Goal: Check status: Check status

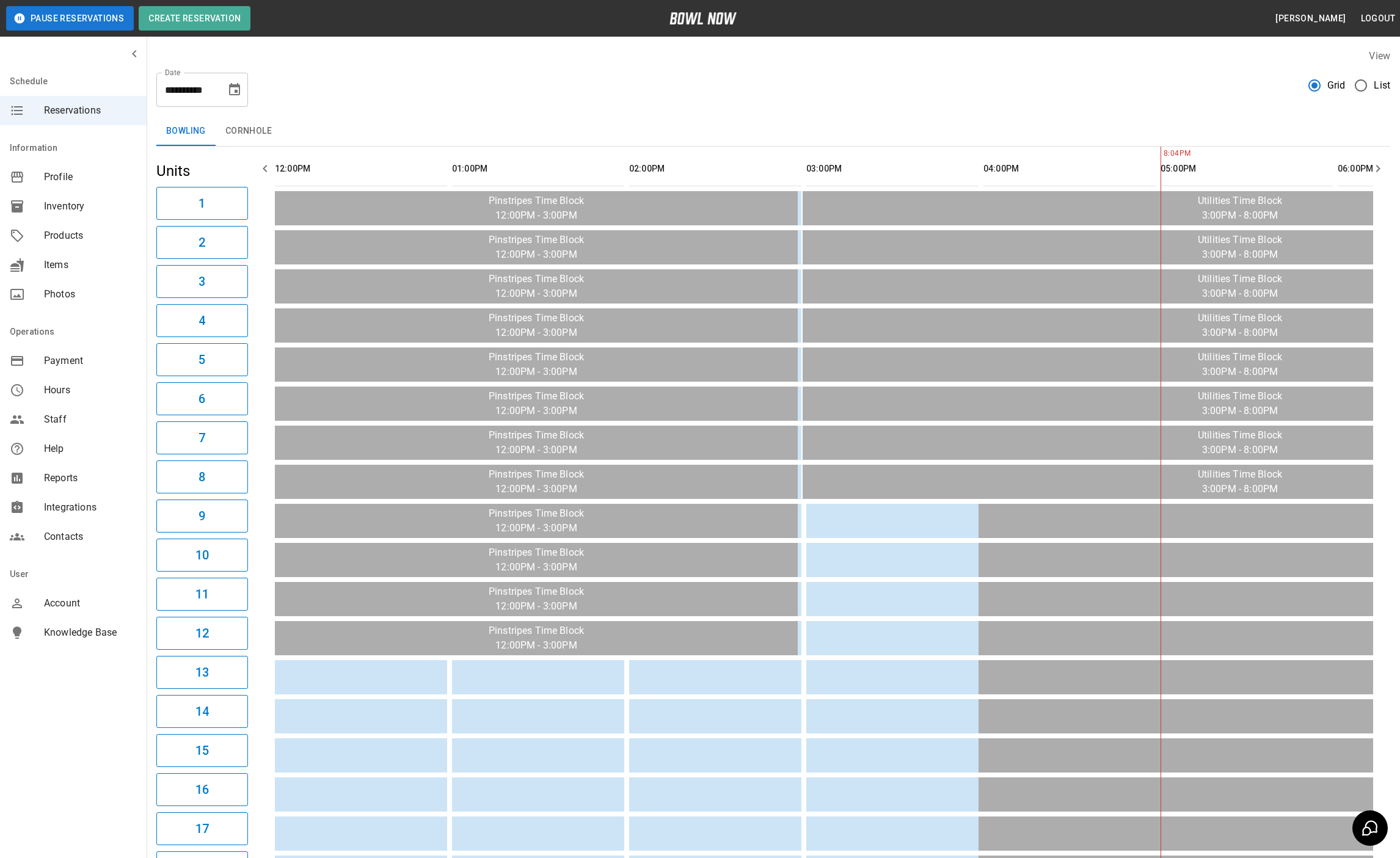
scroll to position [0, 672]
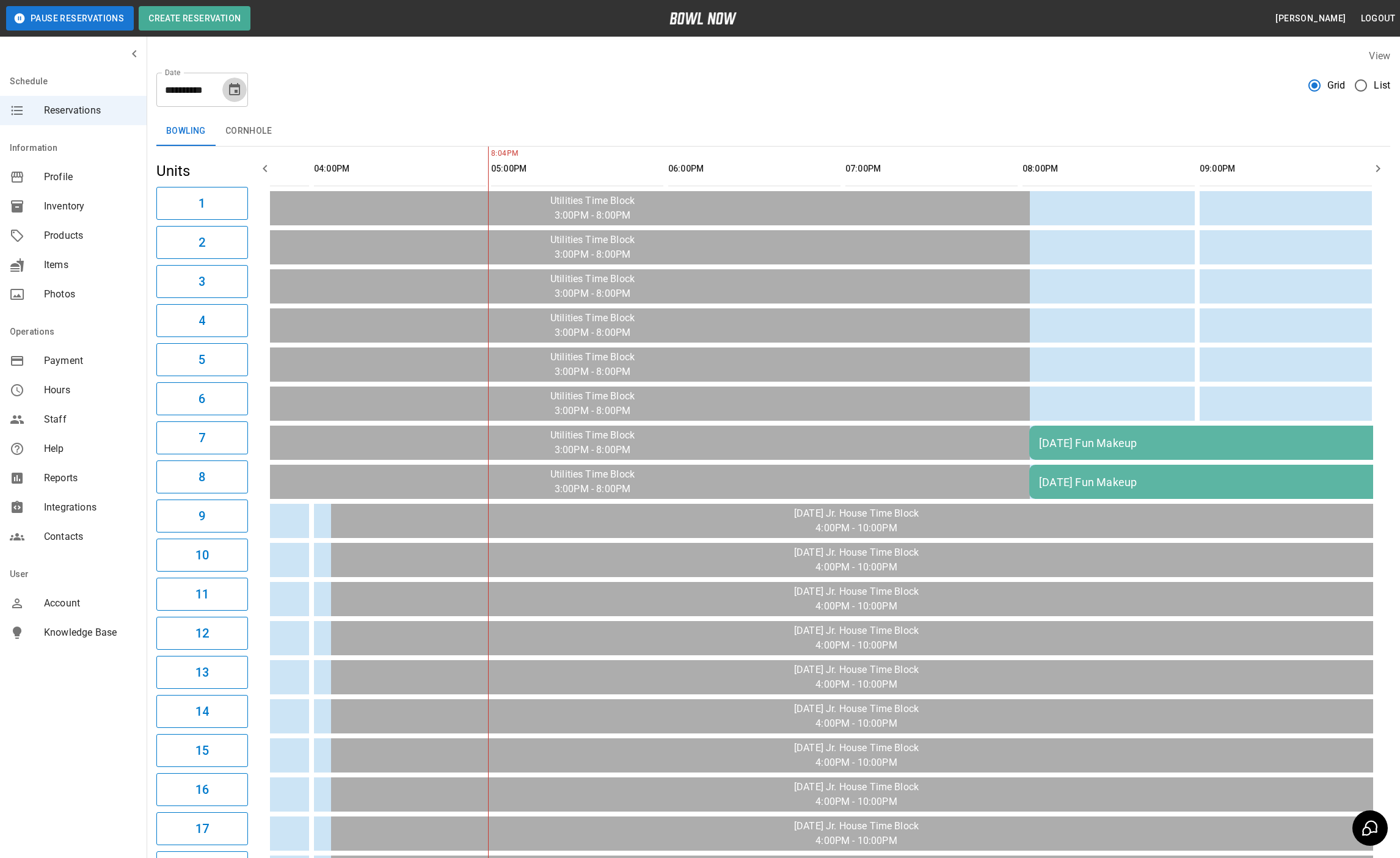
click at [233, 92] on icon "Choose date, selected date is Oct 14, 2025" at bounding box center [235, 90] width 15 height 15
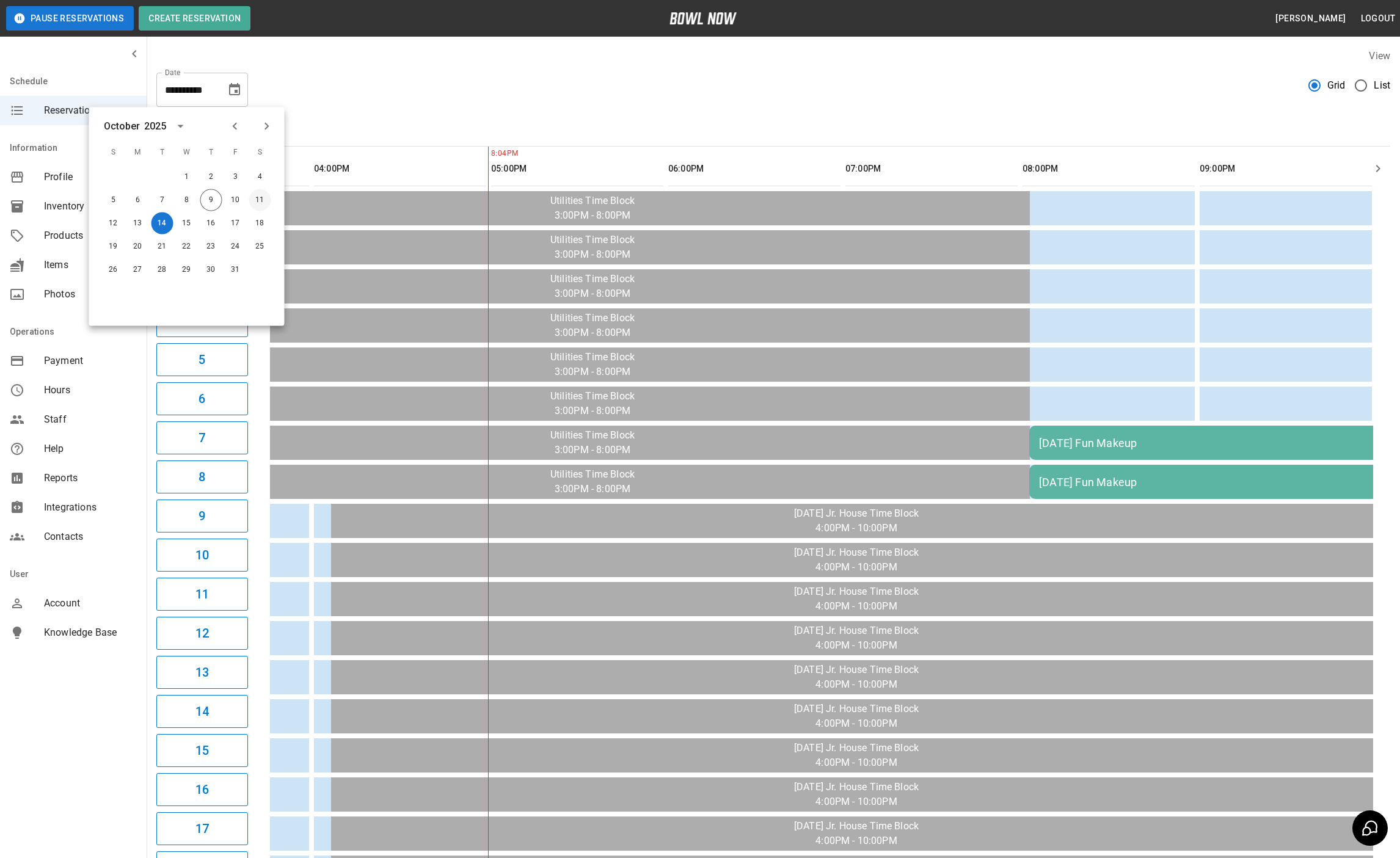
click at [266, 199] on button "11" at bounding box center [260, 201] width 22 height 22
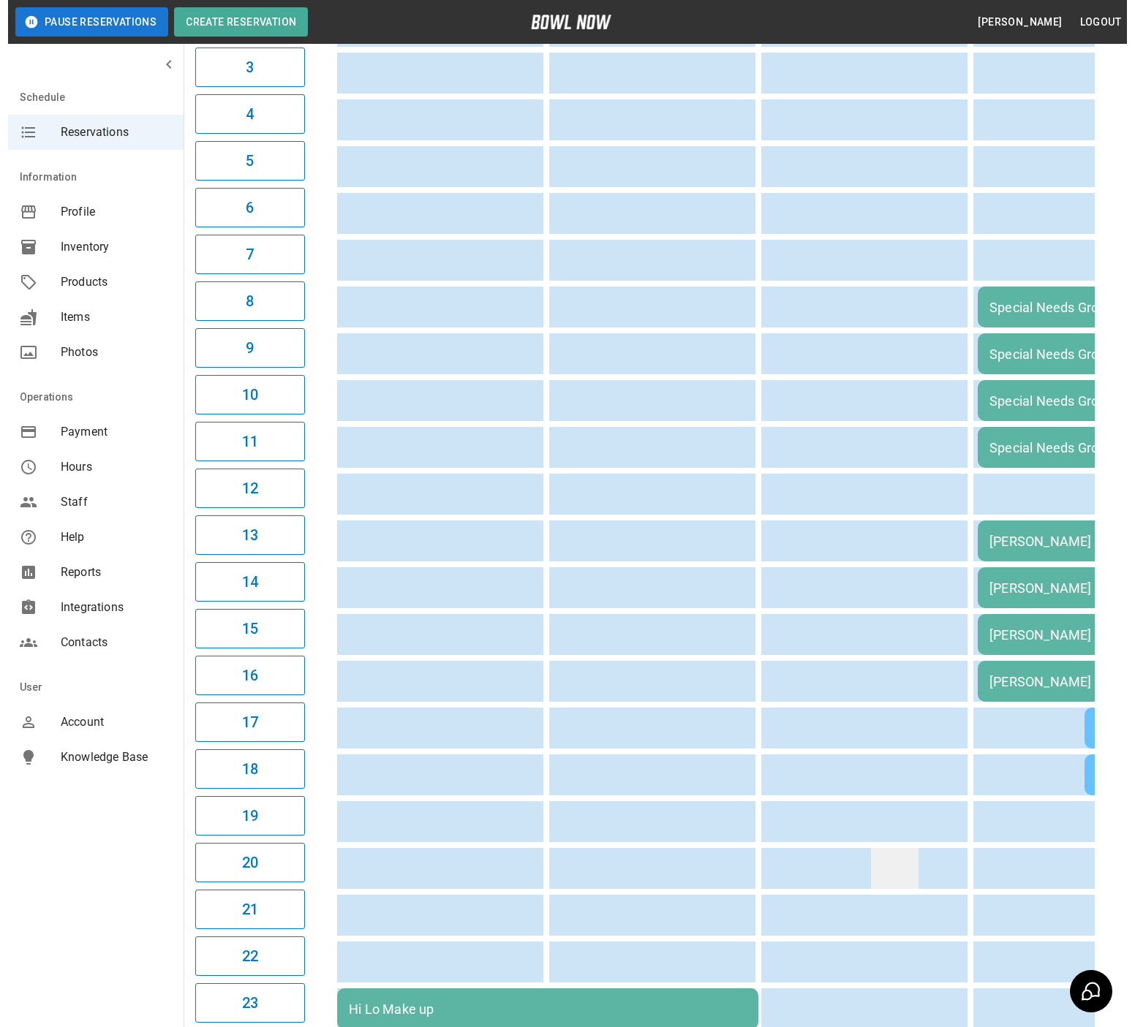
scroll to position [0, 0]
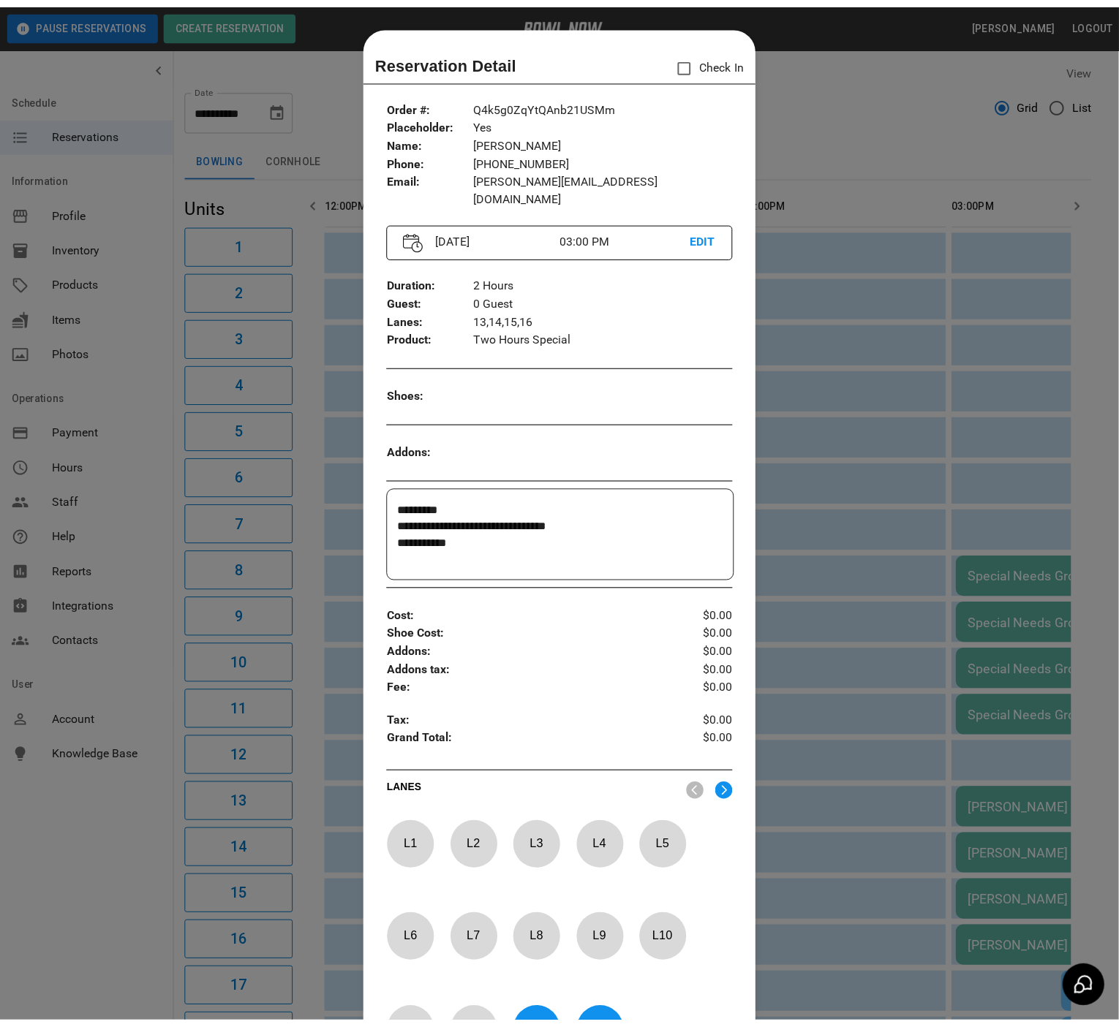
scroll to position [23, 0]
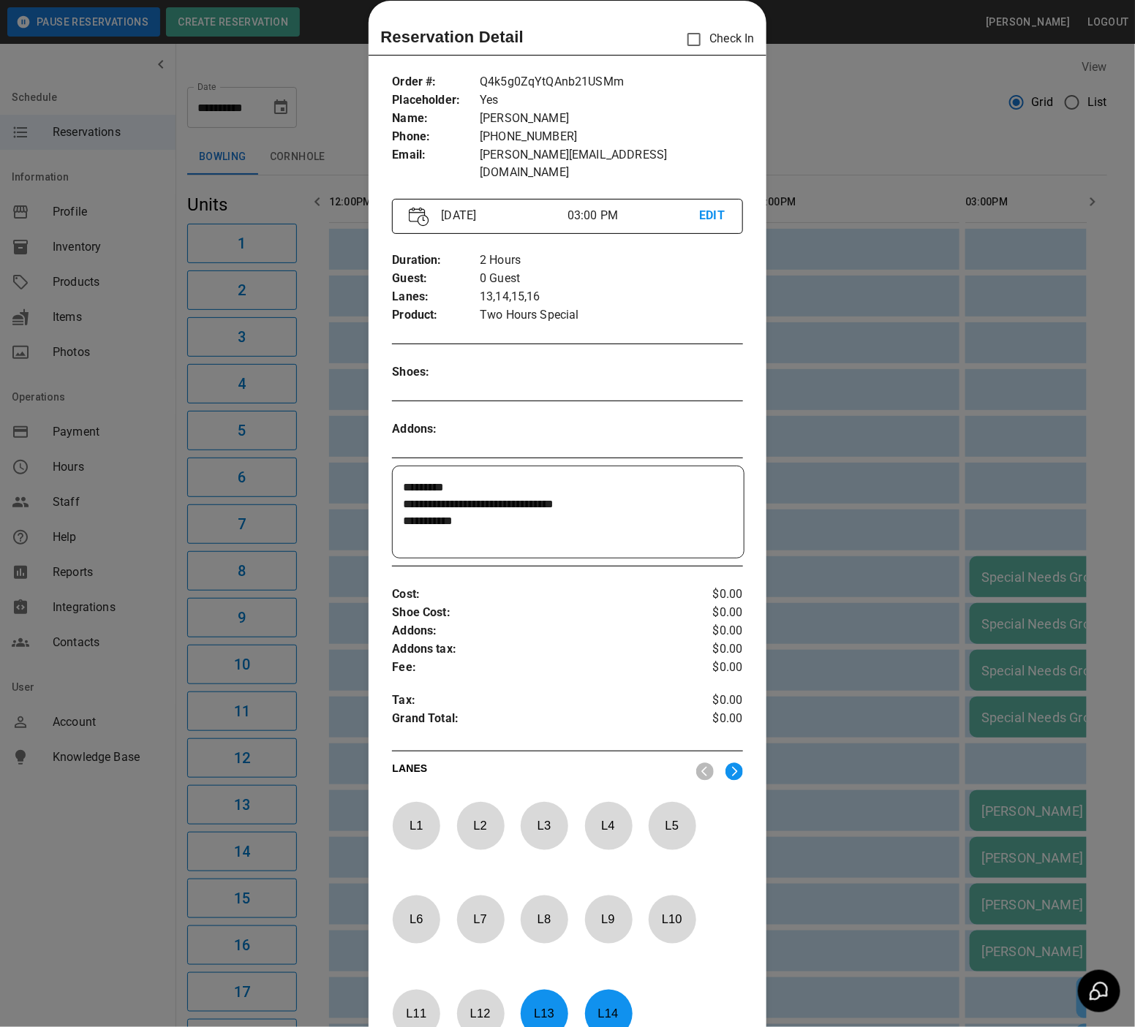
click at [951, 437] on div at bounding box center [567, 513] width 1135 height 1027
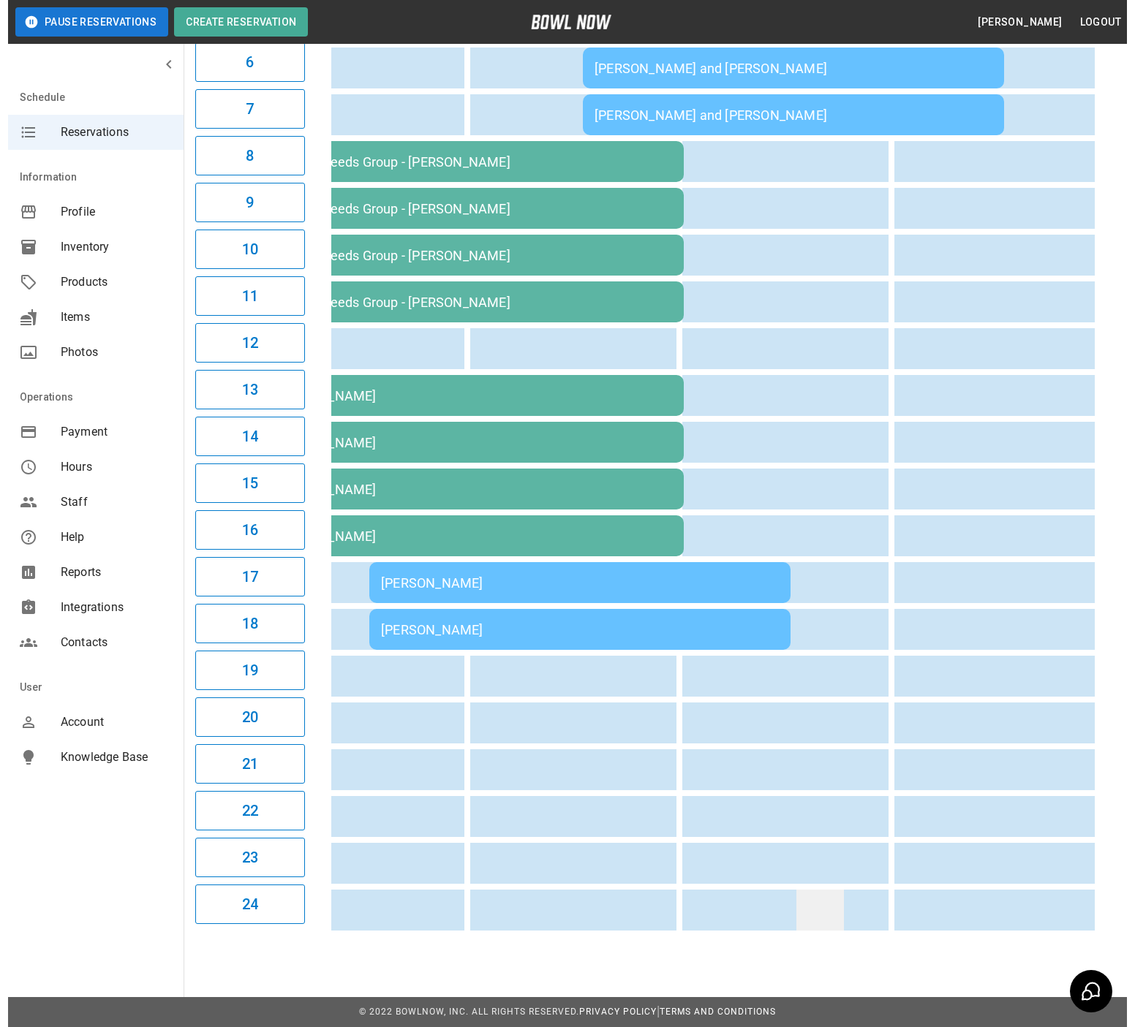
scroll to position [0, 0]
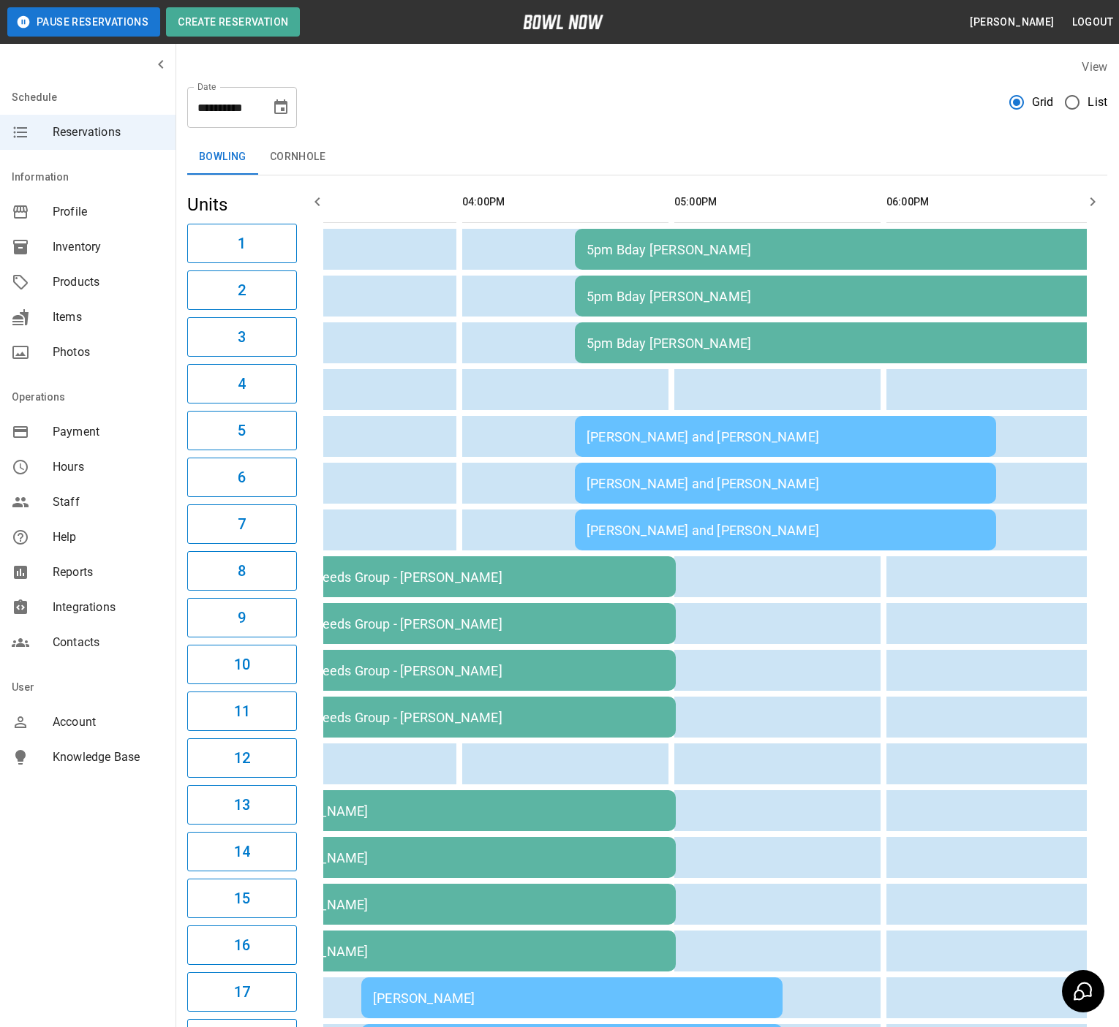
click at [858, 448] on td "[PERSON_NAME] and [PERSON_NAME]" at bounding box center [785, 436] width 421 height 41
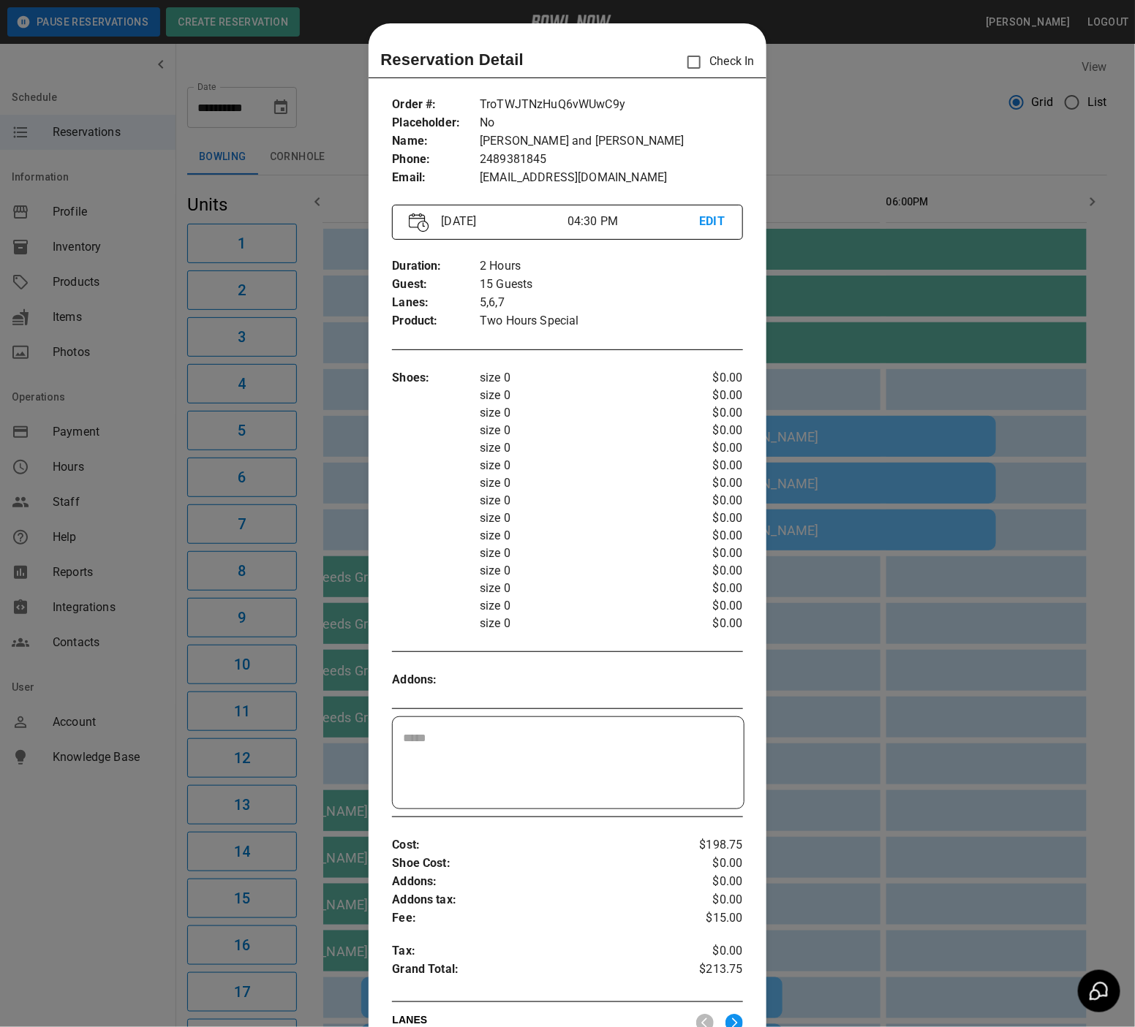
scroll to position [23, 0]
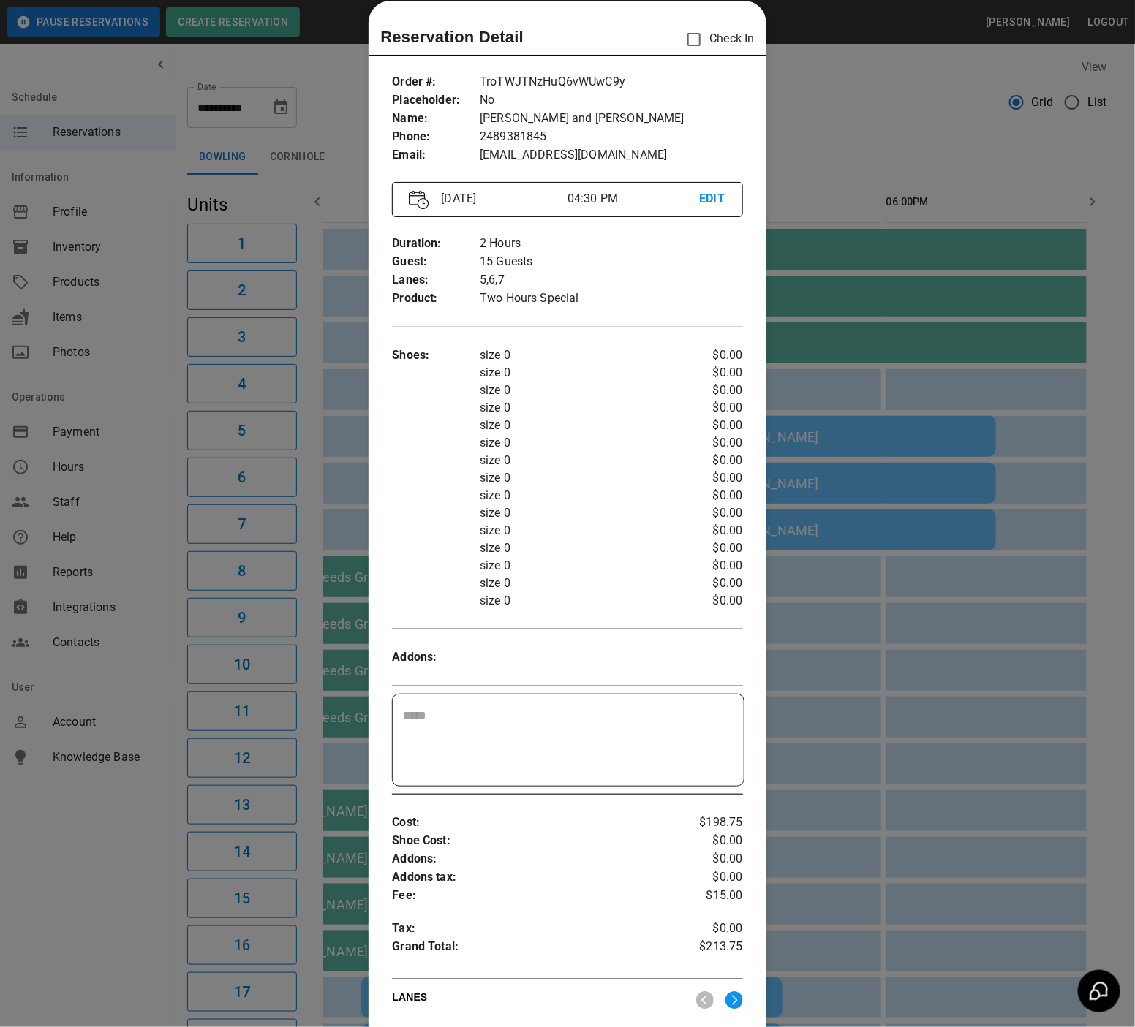
click at [888, 645] on div at bounding box center [567, 513] width 1135 height 1027
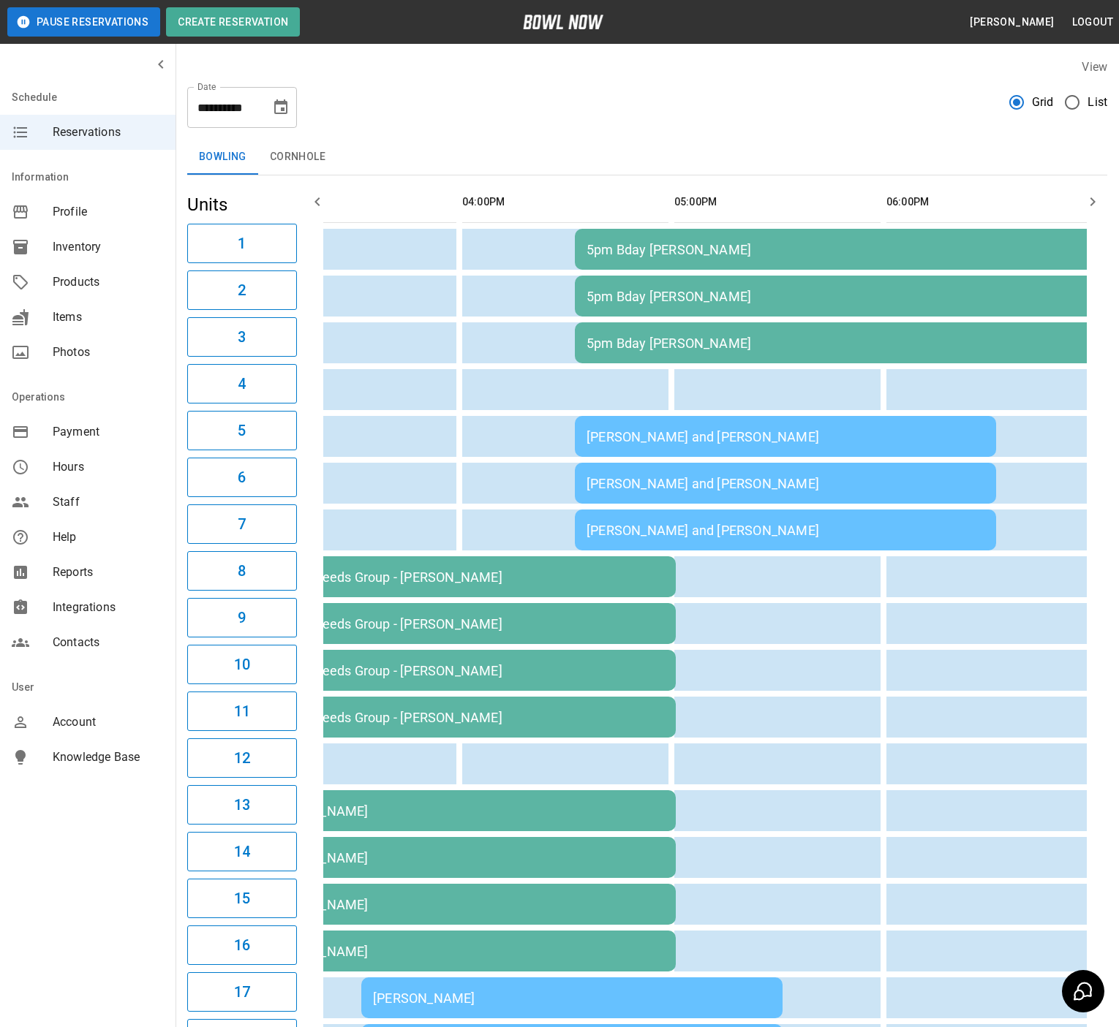
click at [840, 298] on div "5pm Bday [PERSON_NAME]" at bounding box center [891, 296] width 611 height 15
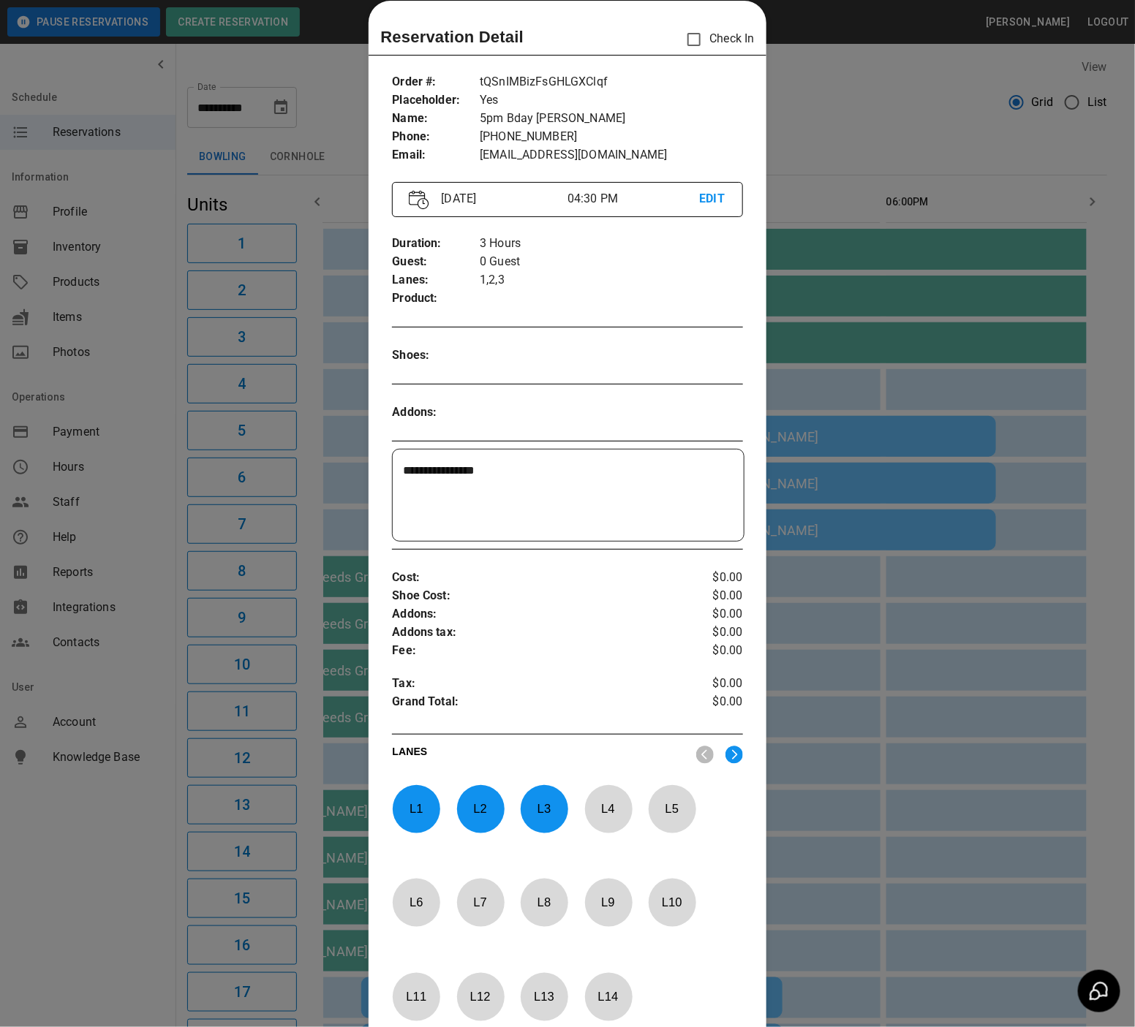
click at [839, 733] on div at bounding box center [567, 513] width 1135 height 1027
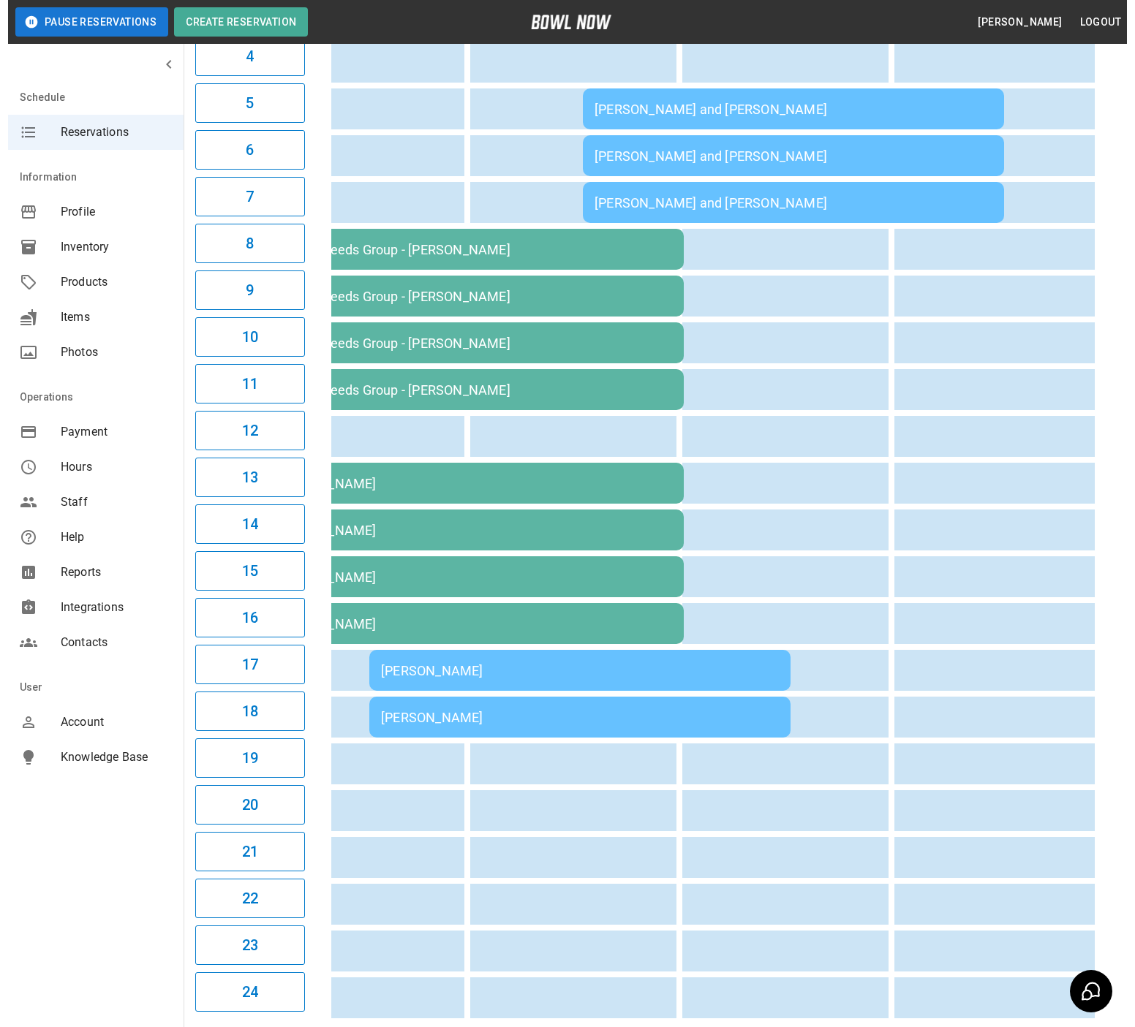
scroll to position [329, 0]
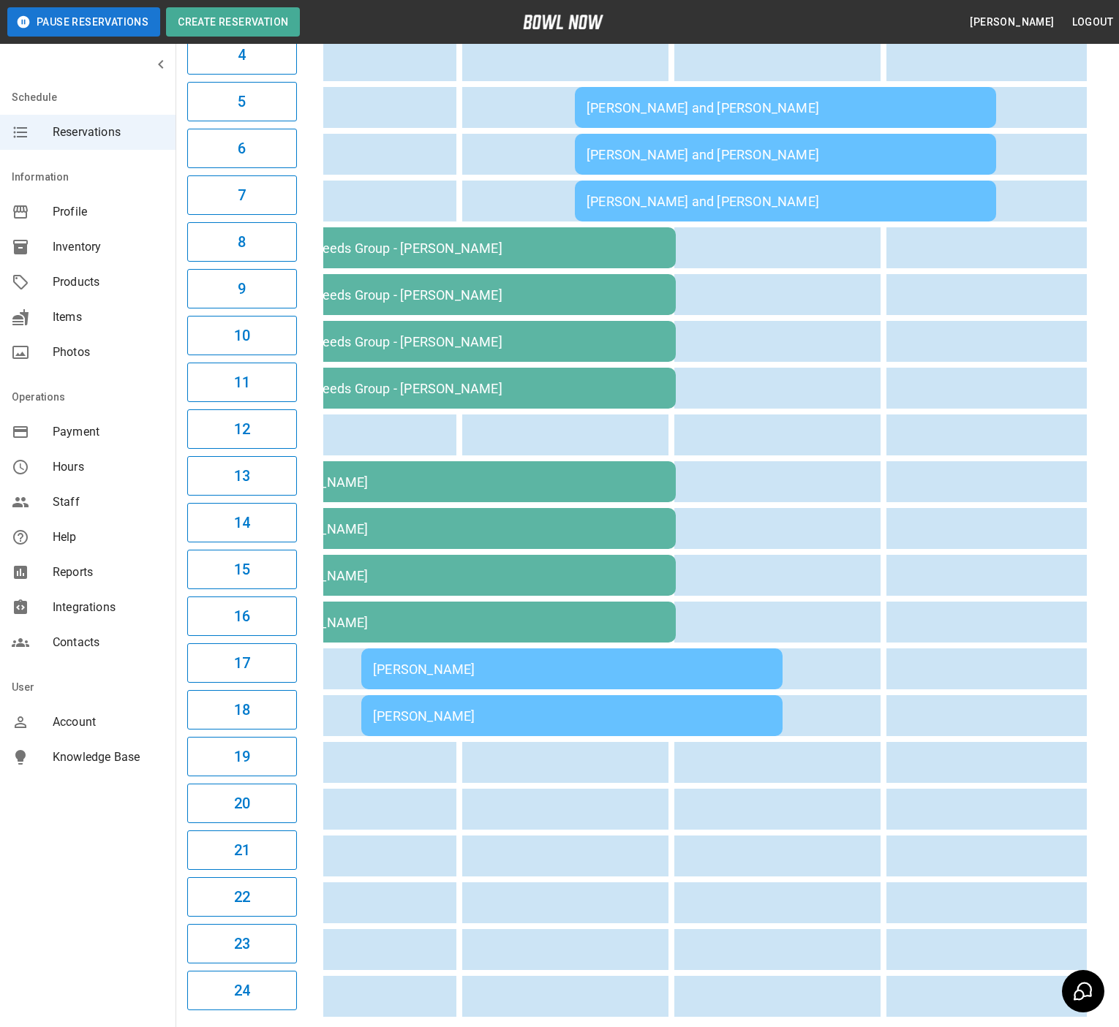
click at [407, 714] on div "[PERSON_NAME]" at bounding box center [572, 716] width 398 height 15
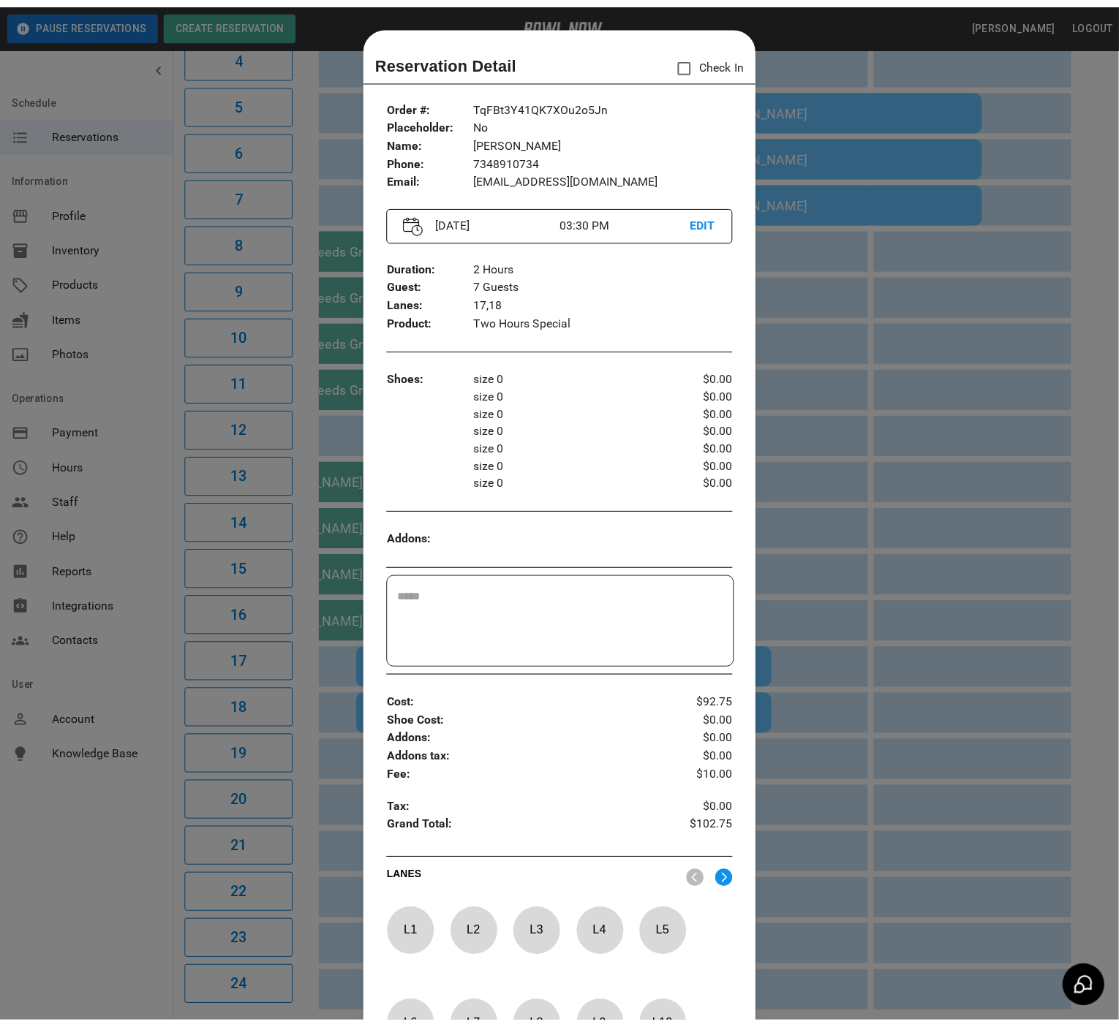
scroll to position [23, 0]
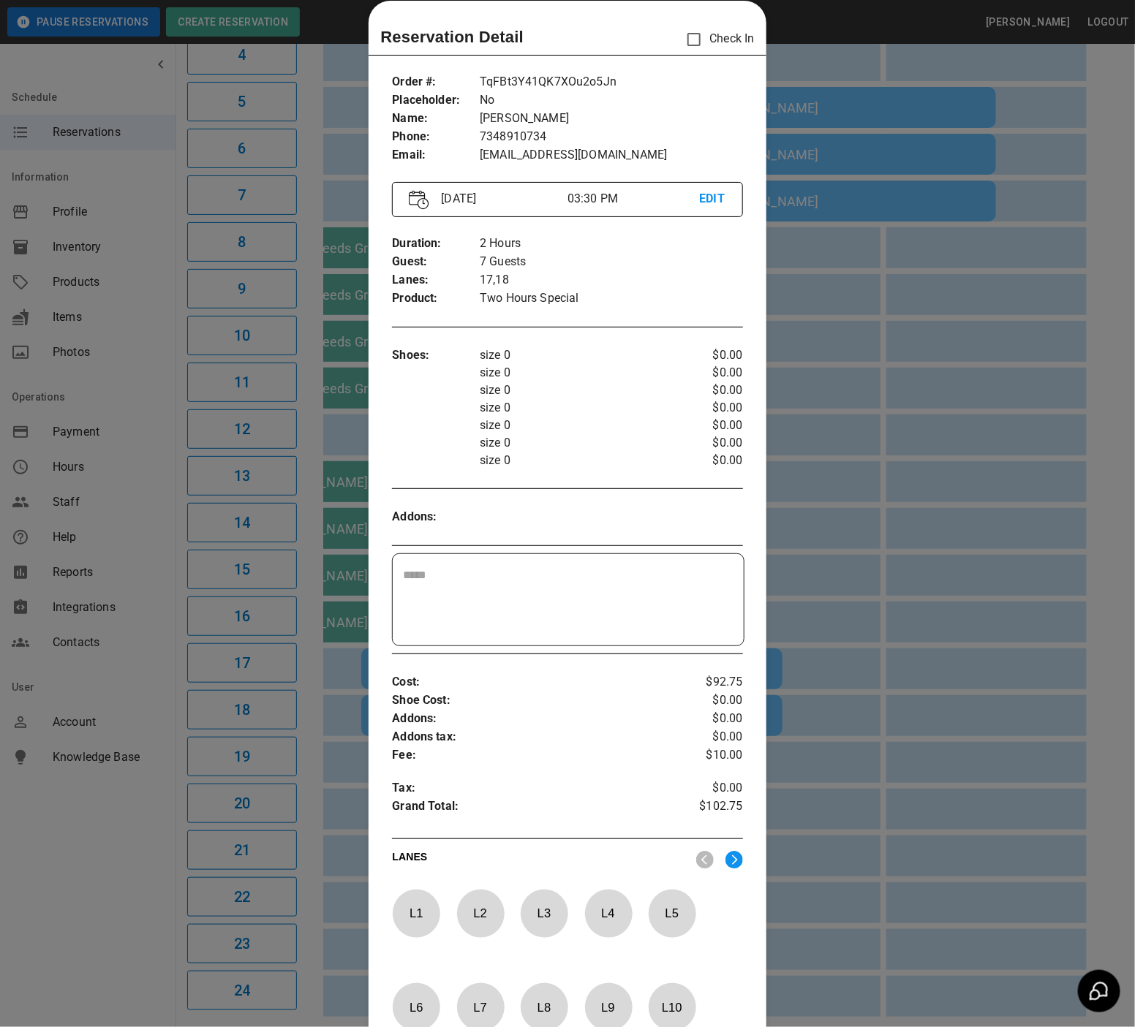
click at [782, 635] on div at bounding box center [567, 513] width 1135 height 1027
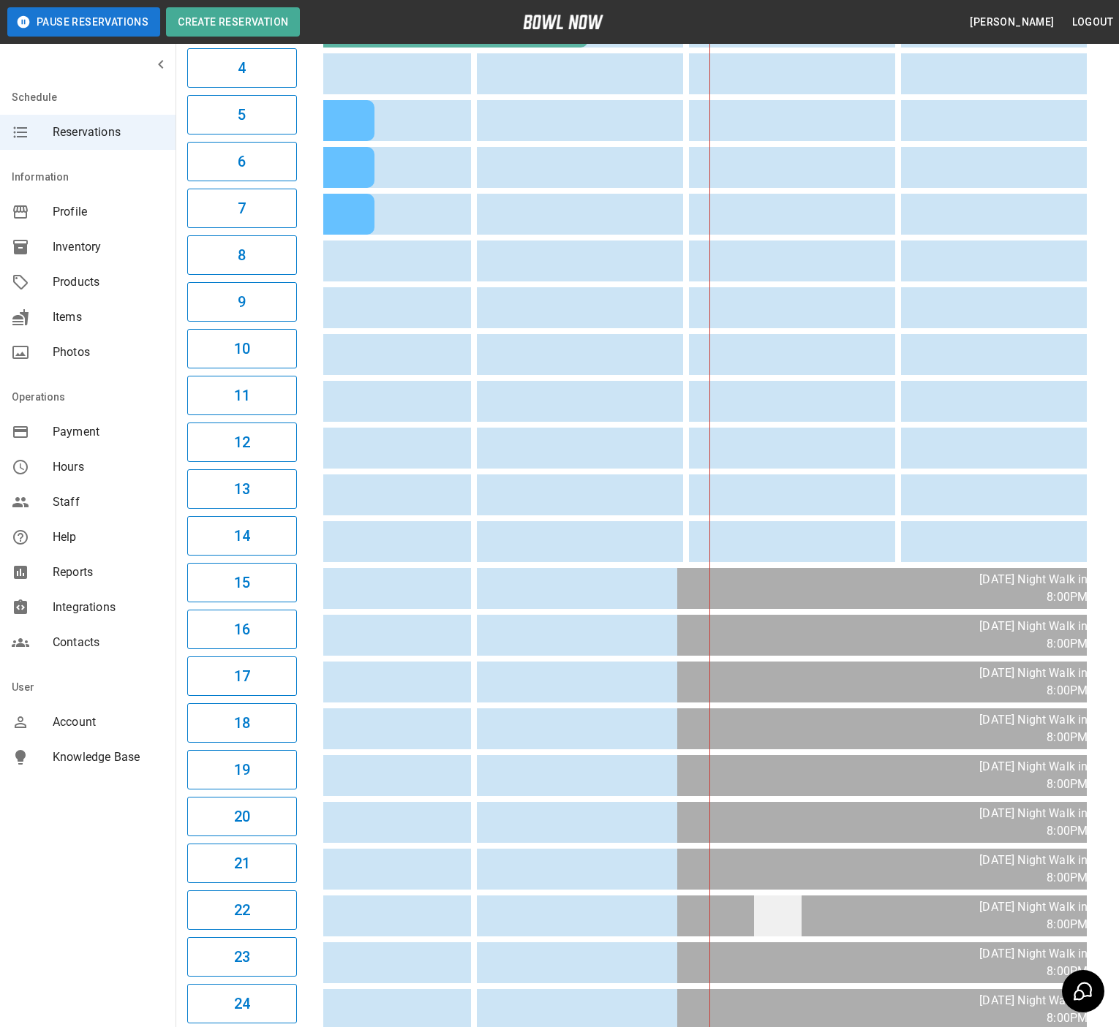
scroll to position [0, 0]
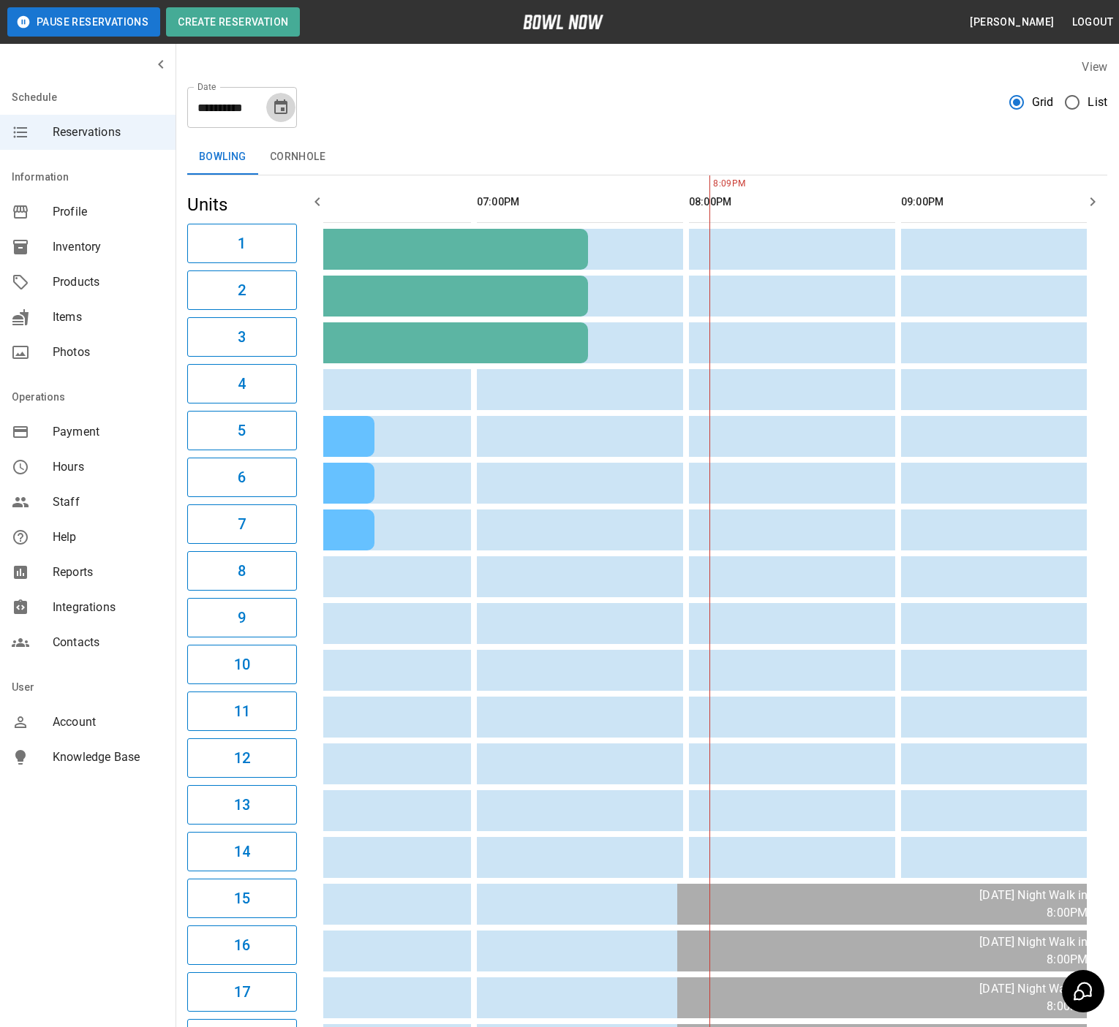
click at [277, 99] on icon "Choose date, selected date is Oct 11, 2025" at bounding box center [280, 106] width 13 height 15
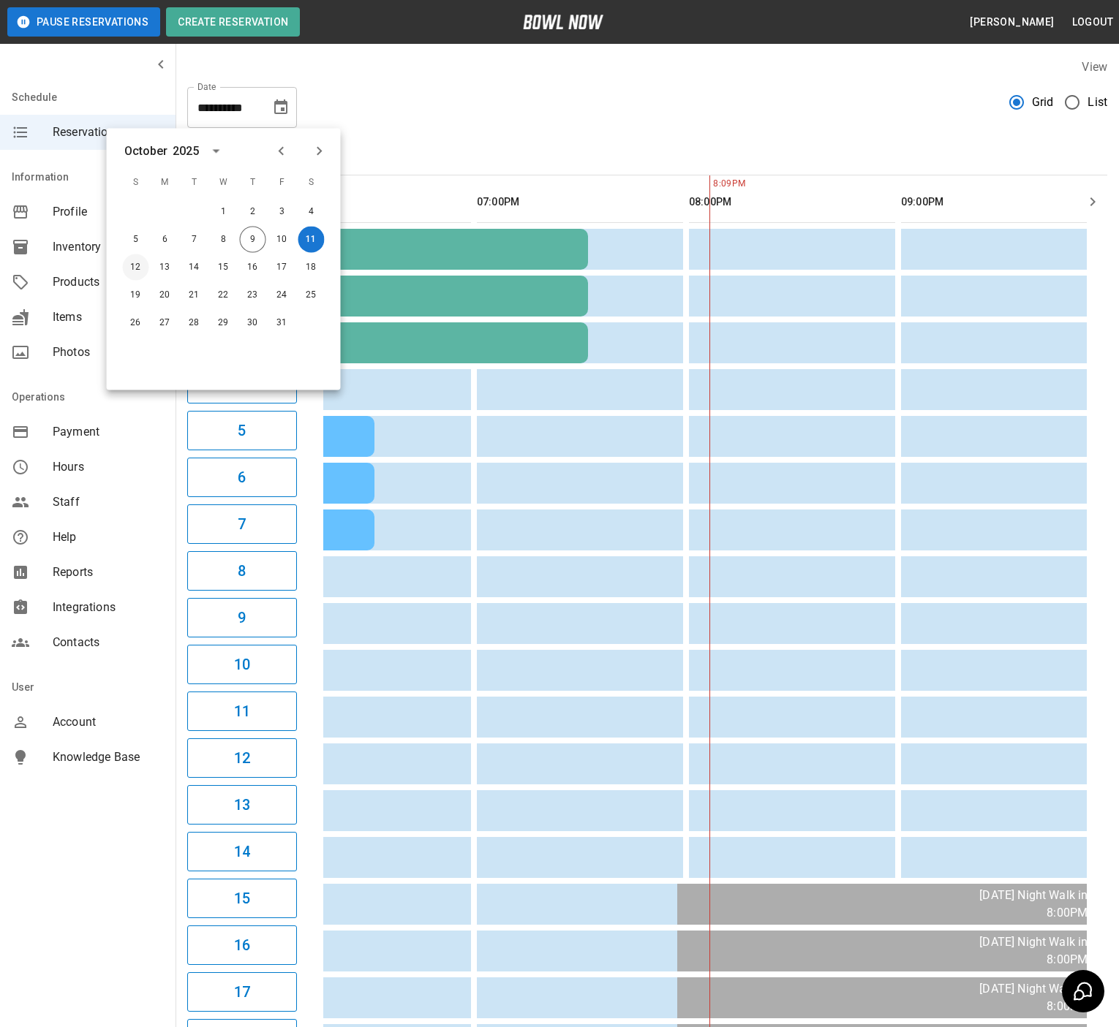
click at [127, 270] on button "12" at bounding box center [136, 267] width 26 height 26
type input "**********"
